Goal: Task Accomplishment & Management: Use online tool/utility

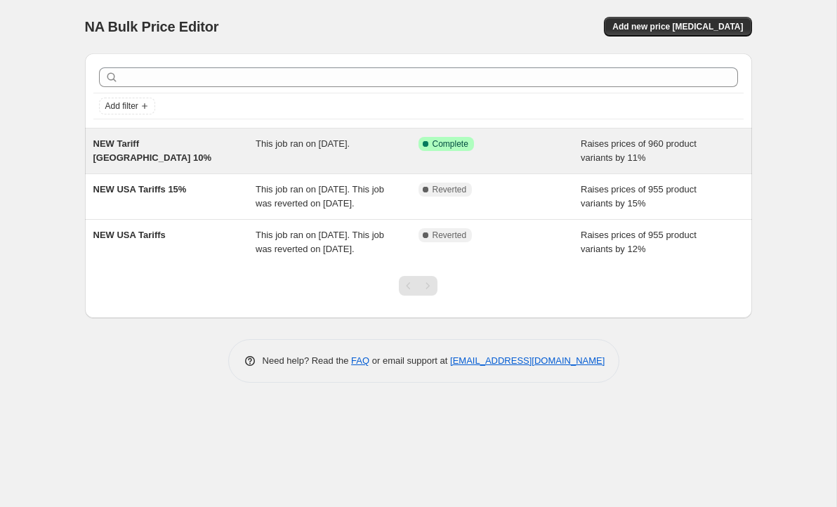
click at [536, 154] on div "Success Complete Complete" at bounding box center [500, 151] width 163 height 28
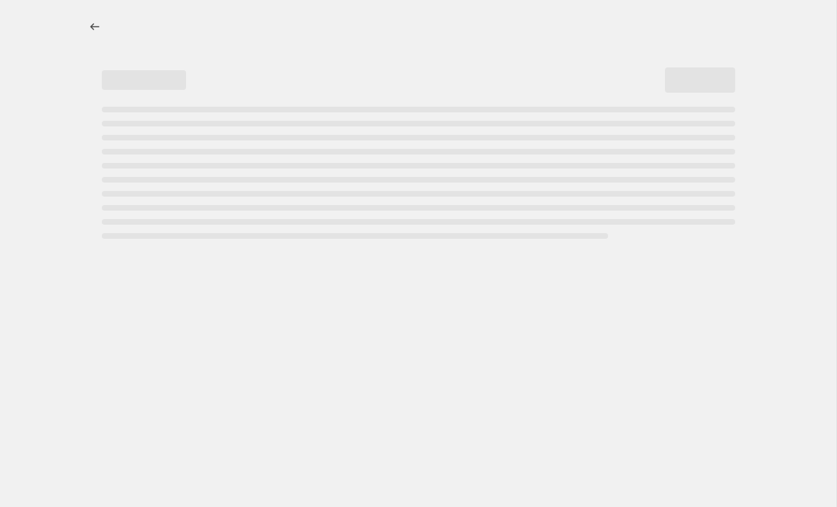
select select "percentage"
select select "no_change"
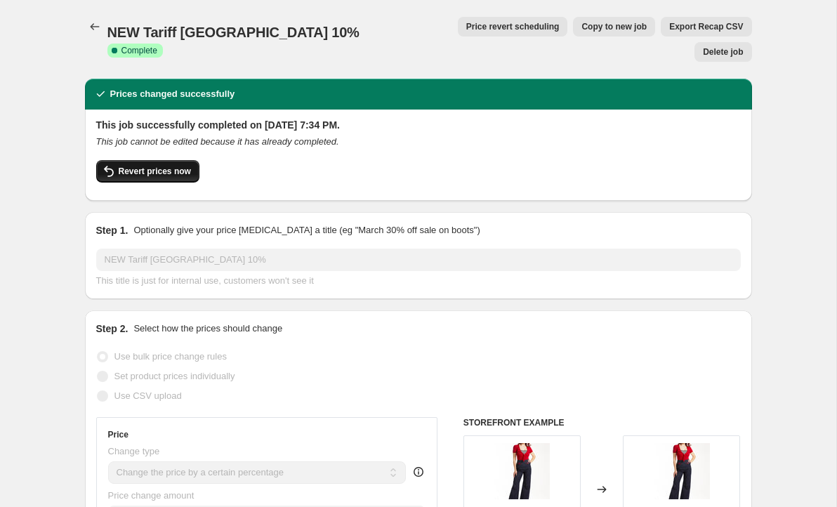
click at [163, 166] on span "Revert prices now" at bounding box center [155, 171] width 72 height 11
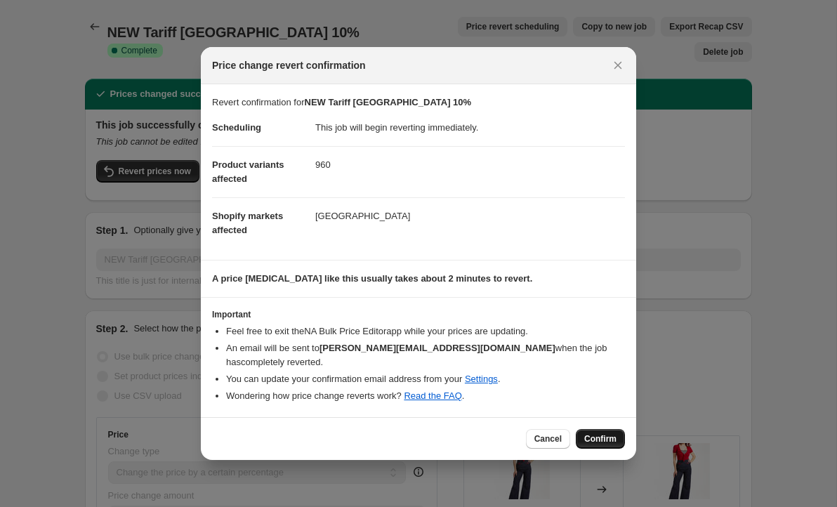
click at [601, 434] on span "Confirm" at bounding box center [600, 438] width 32 height 11
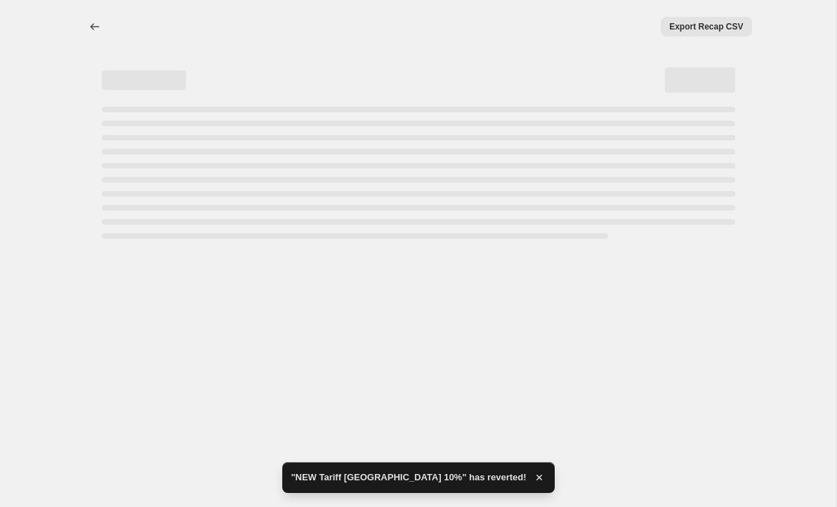
select select "percentage"
select select "no_change"
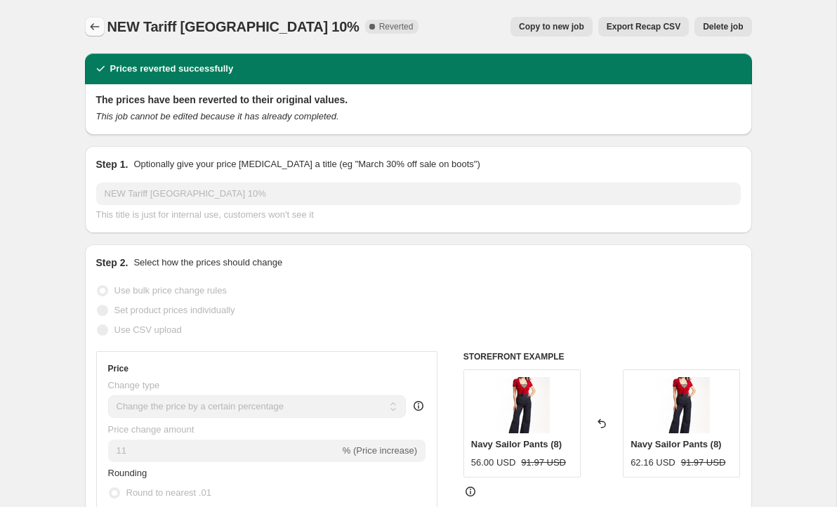
click at [88, 25] on icon "Price change jobs" at bounding box center [95, 27] width 14 height 14
